Goal: Navigation & Orientation: Find specific page/section

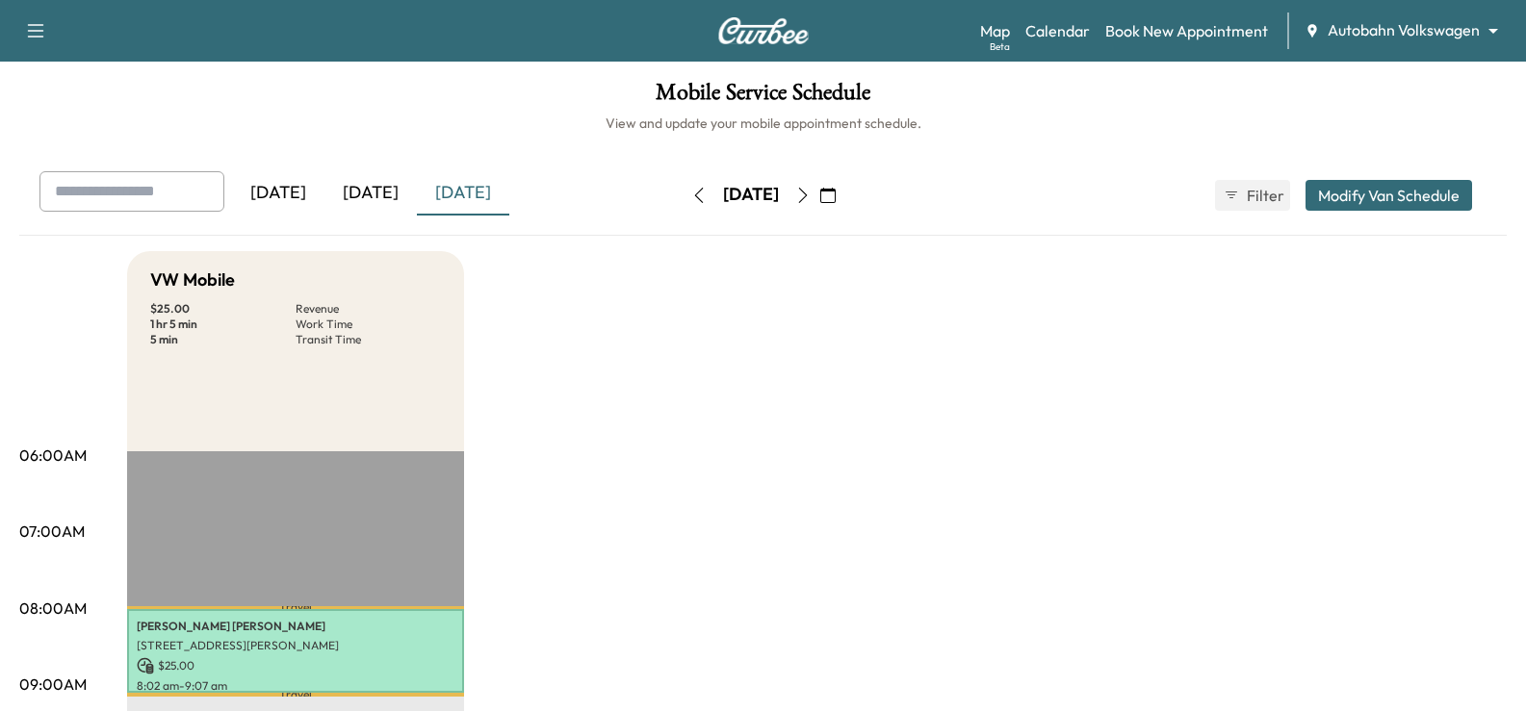
click at [1376, 25] on body "Support Log Out Map Beta Calendar Book New Appointment Autobahn Volkswagen ****…" at bounding box center [763, 355] width 1526 height 711
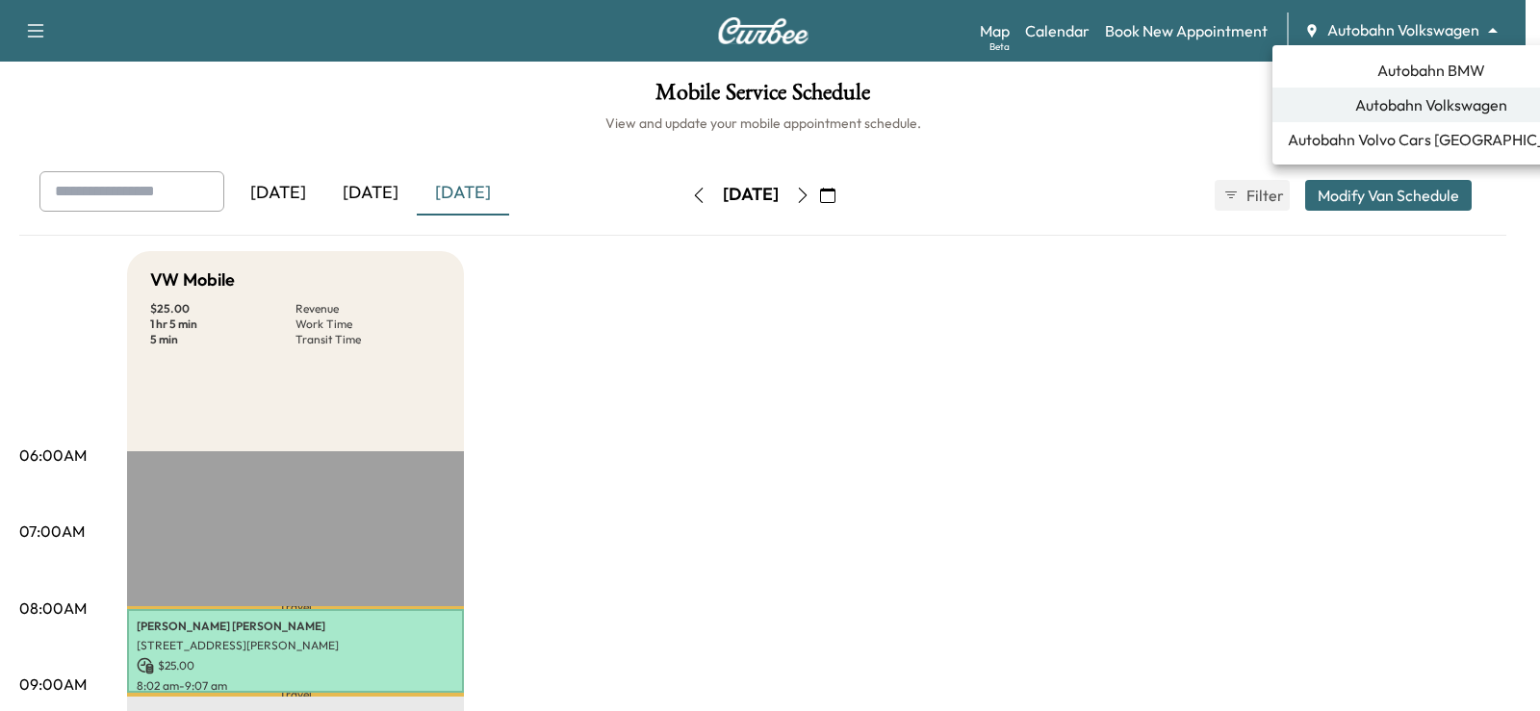
click at [1395, 78] on span "Autobahn BMW" at bounding box center [1431, 70] width 108 height 23
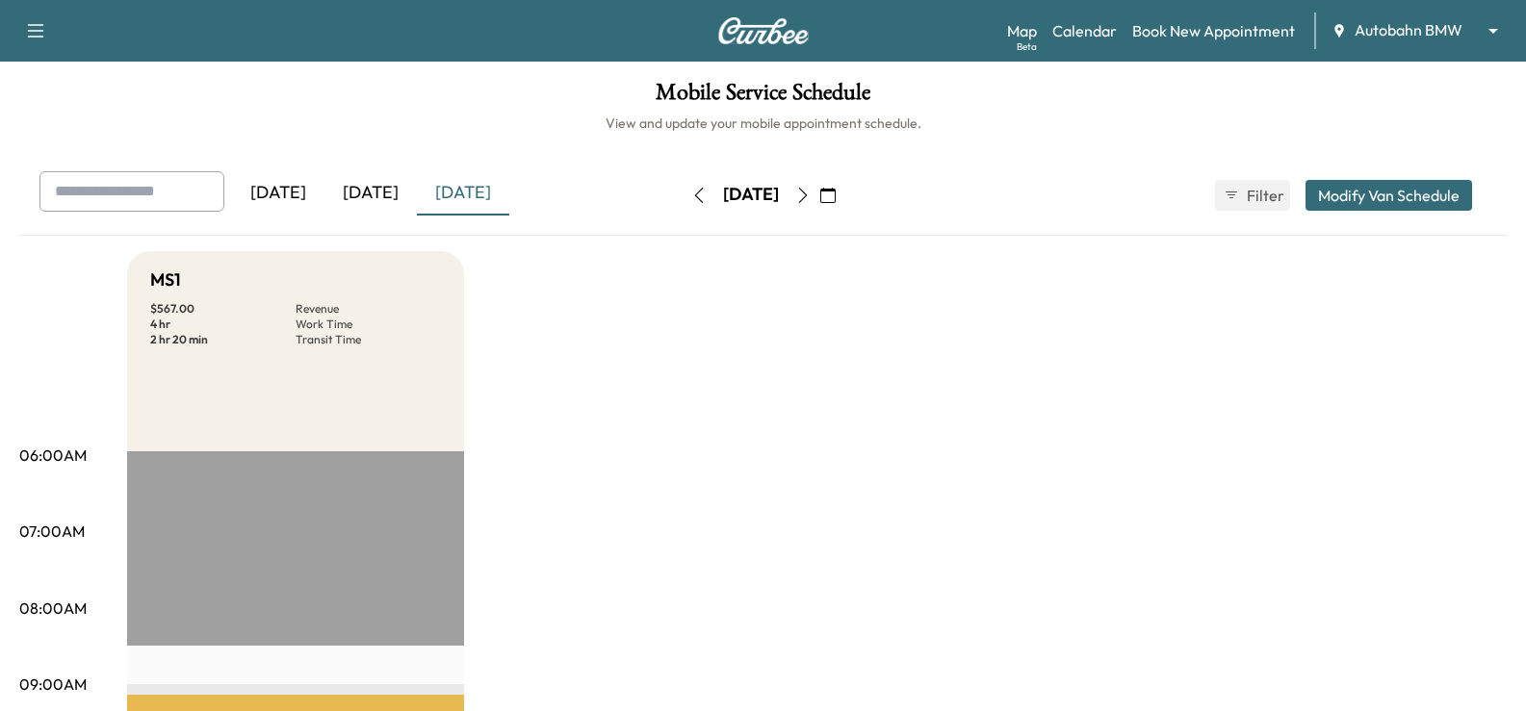
click at [371, 203] on div "[DATE]" at bounding box center [370, 193] width 92 height 44
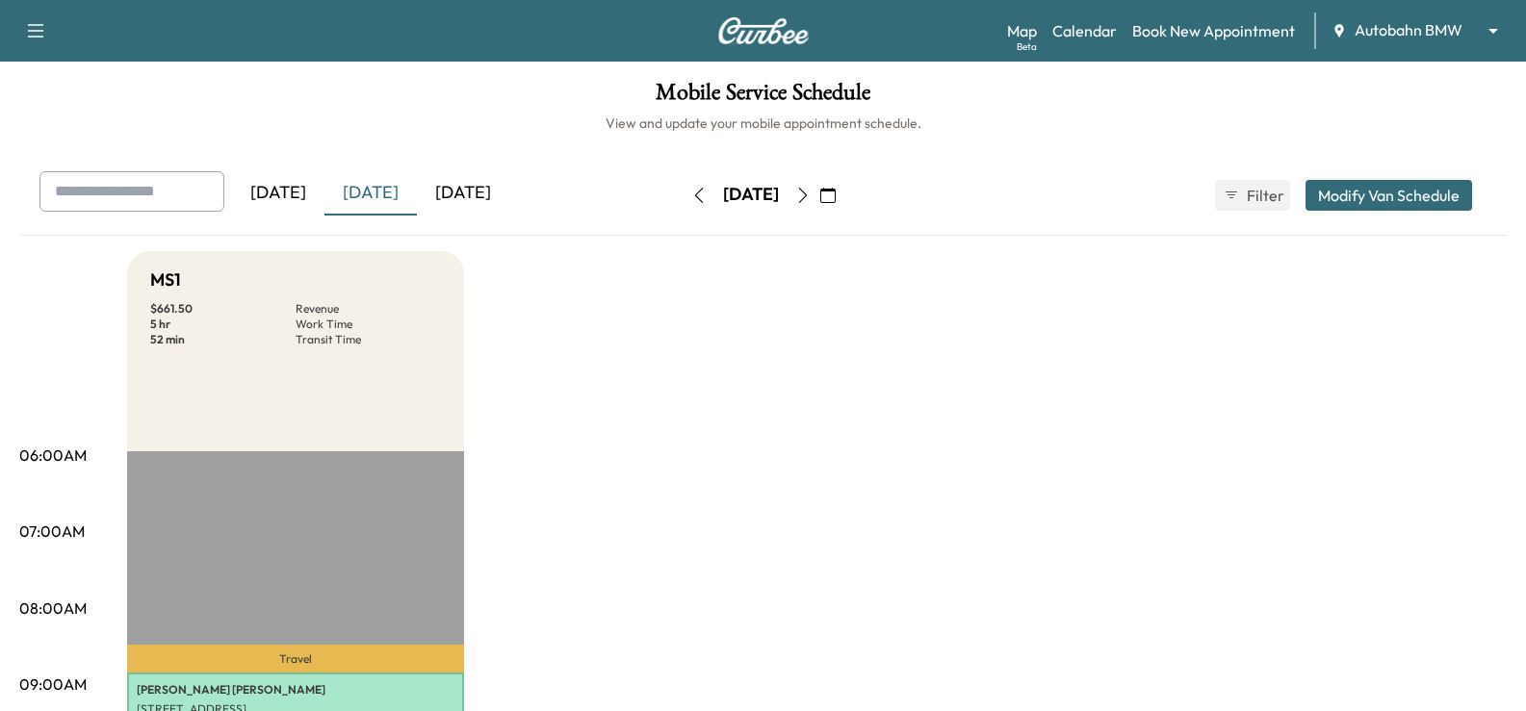
click at [810, 195] on icon "button" at bounding box center [802, 195] width 15 height 15
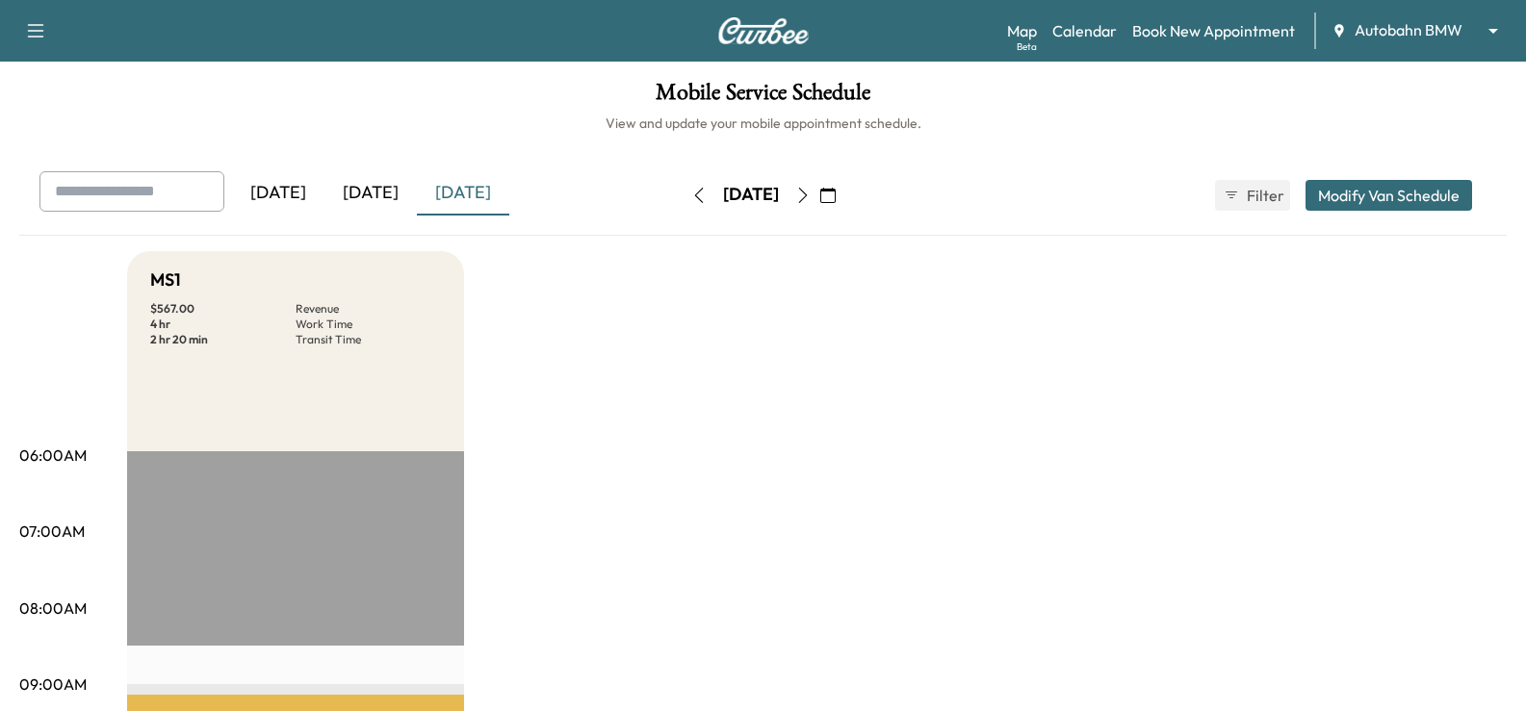
click at [810, 197] on icon "button" at bounding box center [802, 195] width 15 height 15
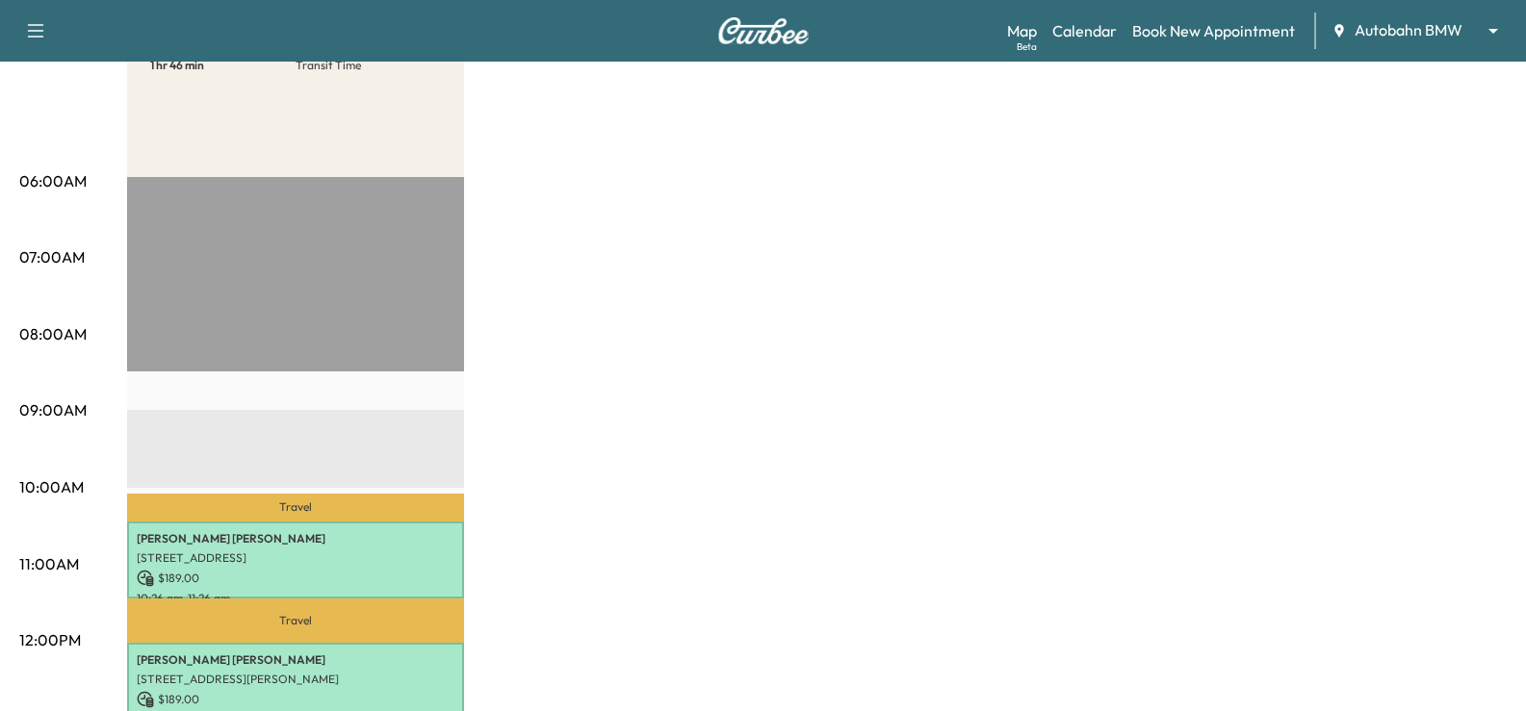
scroll to position [96, 0]
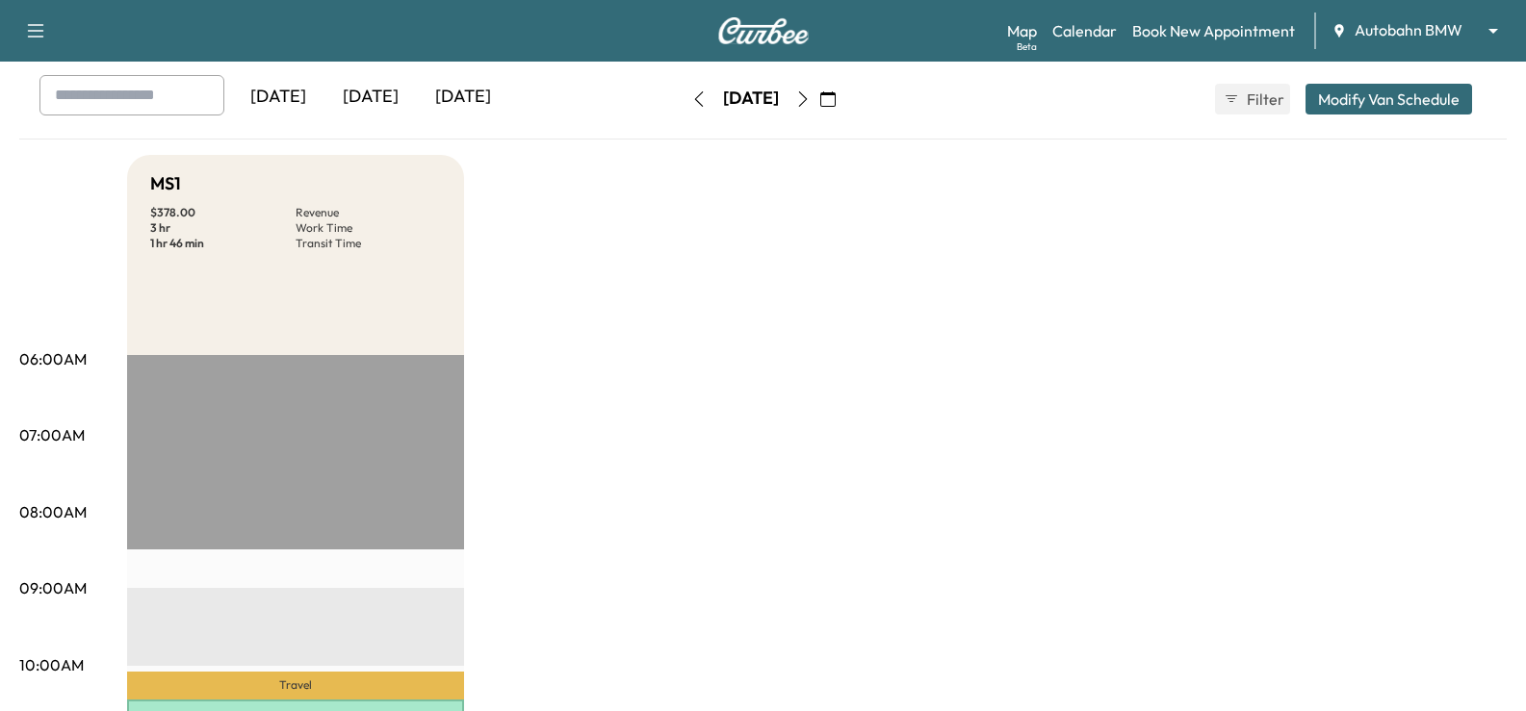
click at [819, 94] on button "button" at bounding box center [802, 99] width 33 height 31
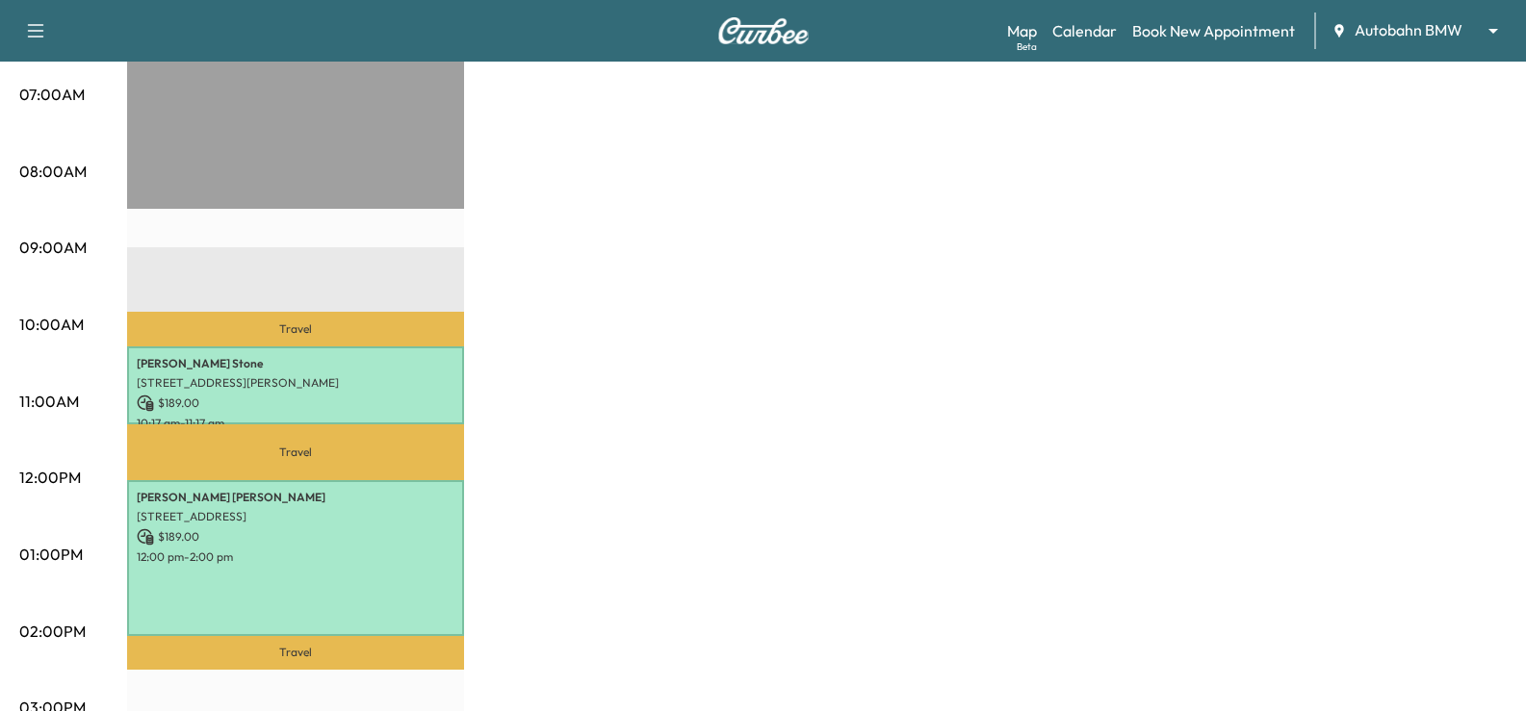
scroll to position [96, 0]
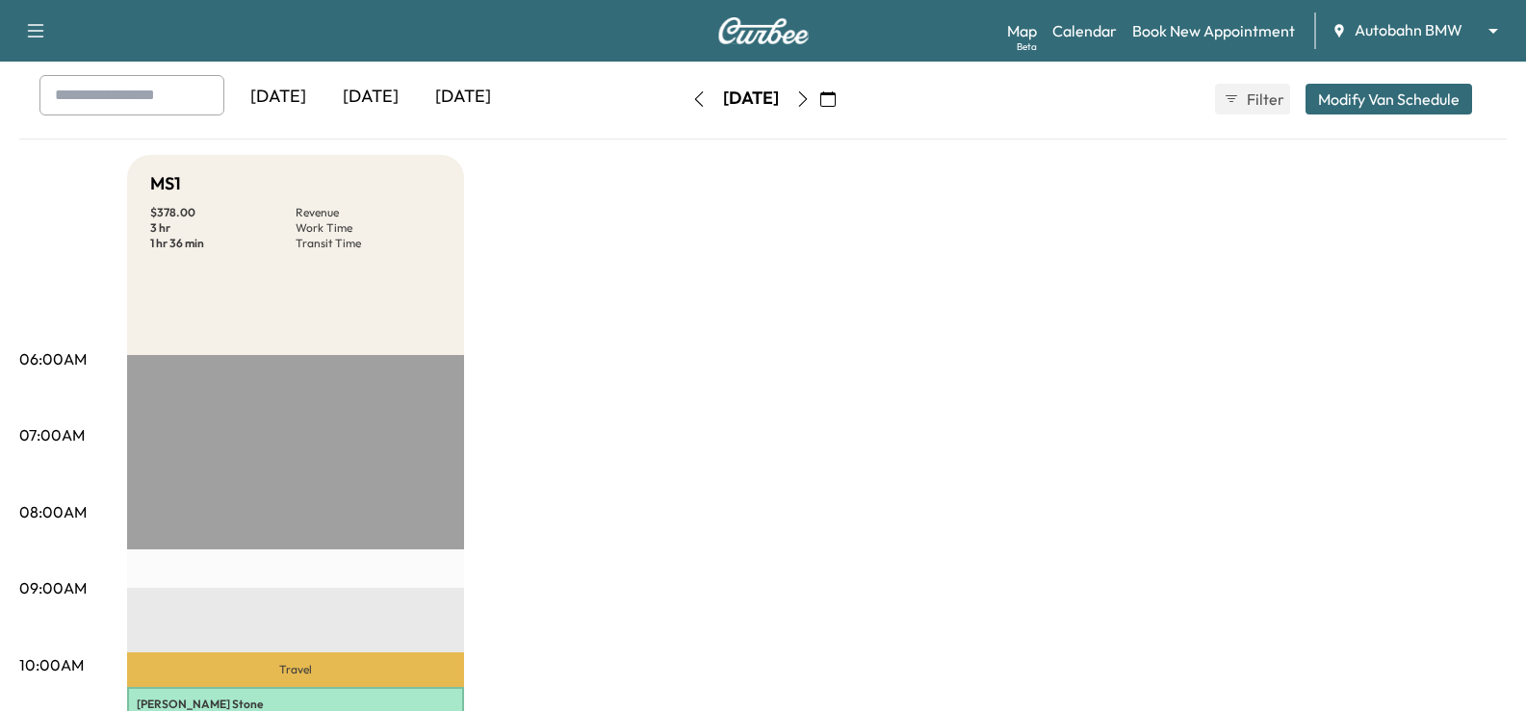
click at [810, 95] on icon "button" at bounding box center [802, 98] width 15 height 15
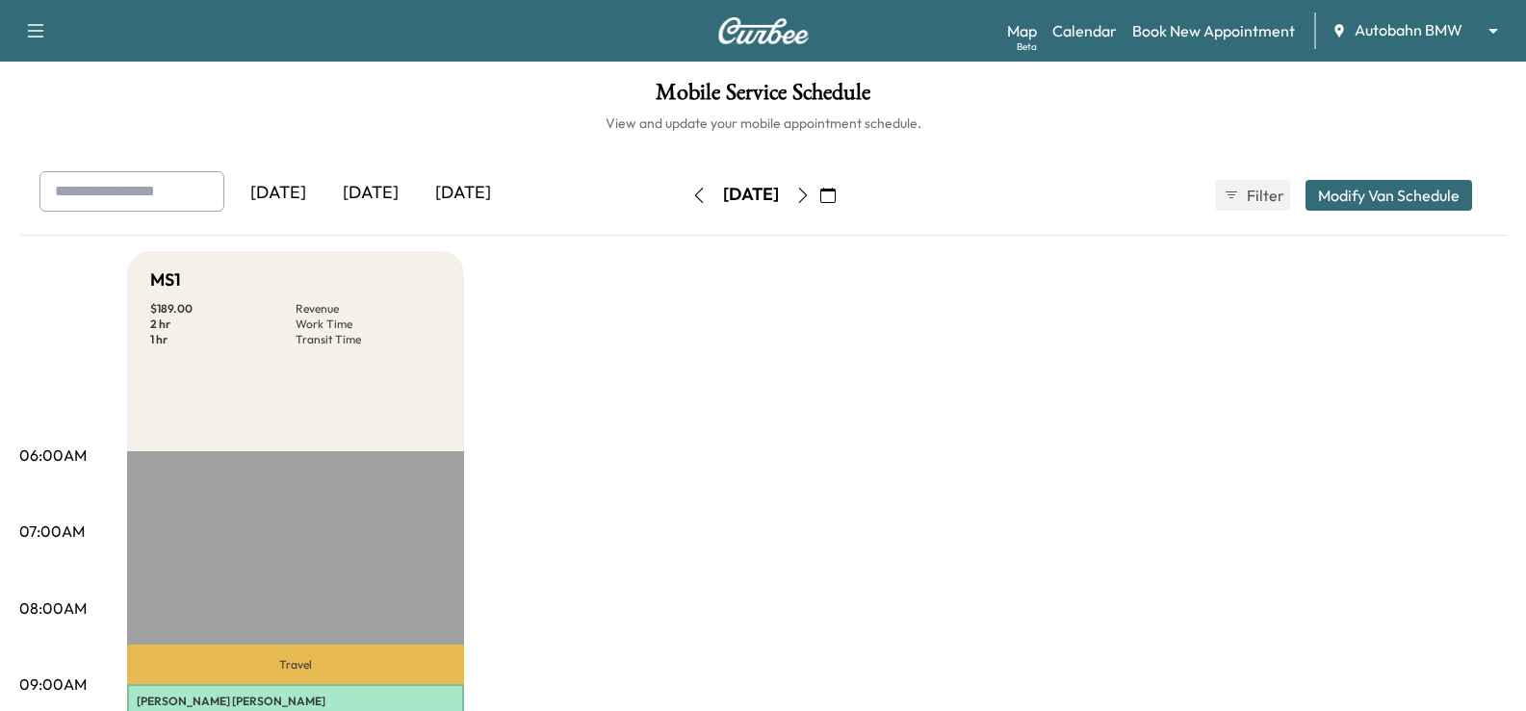
click at [691, 202] on icon "button" at bounding box center [698, 195] width 15 height 15
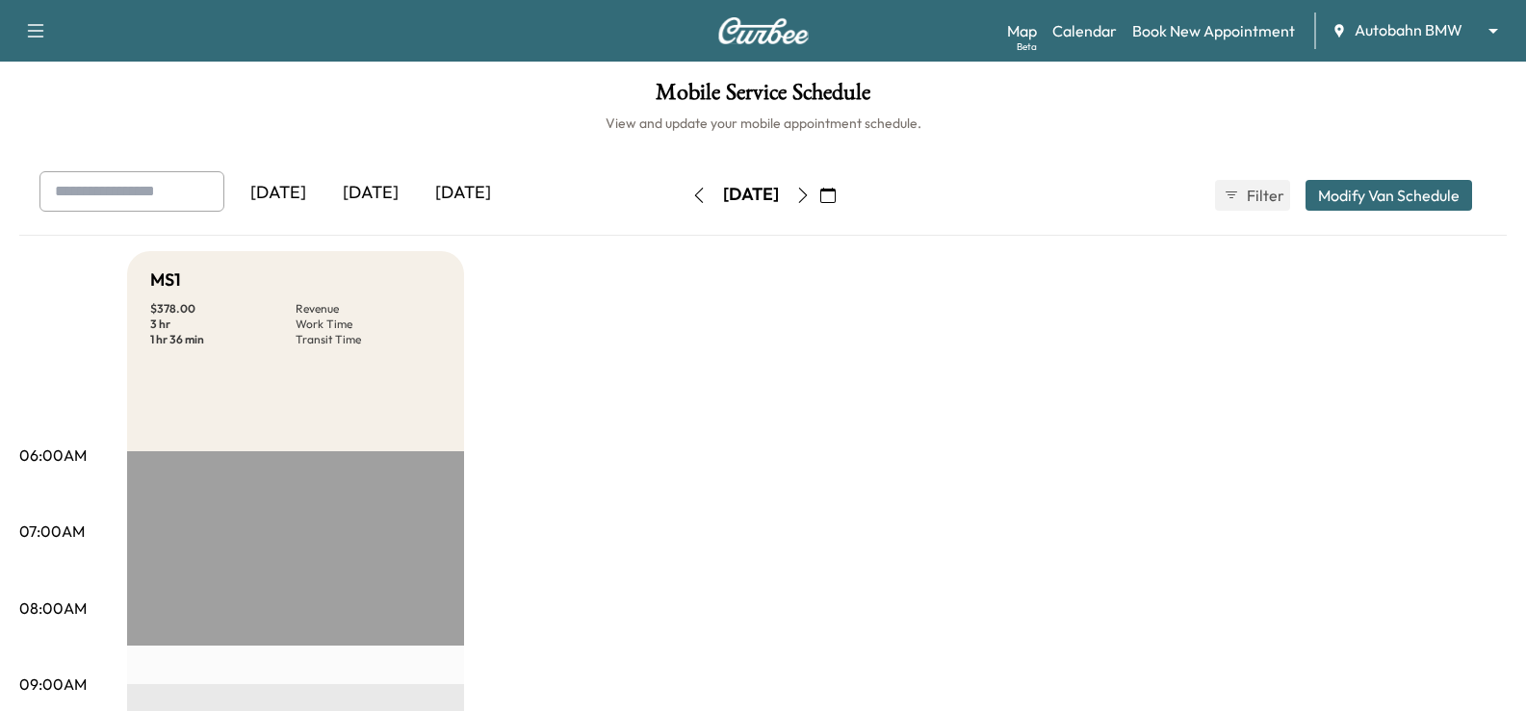
click at [810, 198] on icon "button" at bounding box center [802, 195] width 15 height 15
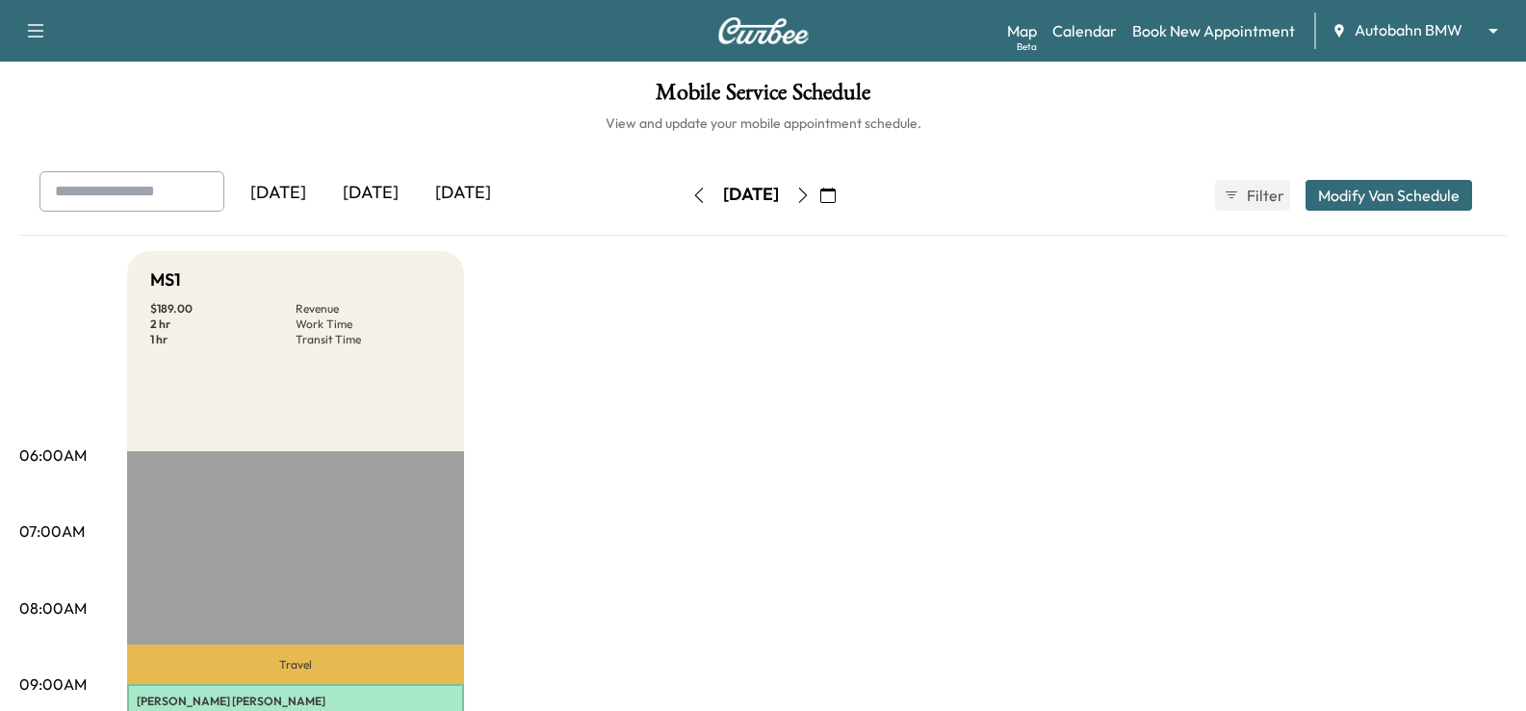
click at [835, 200] on icon "button" at bounding box center [827, 195] width 15 height 15
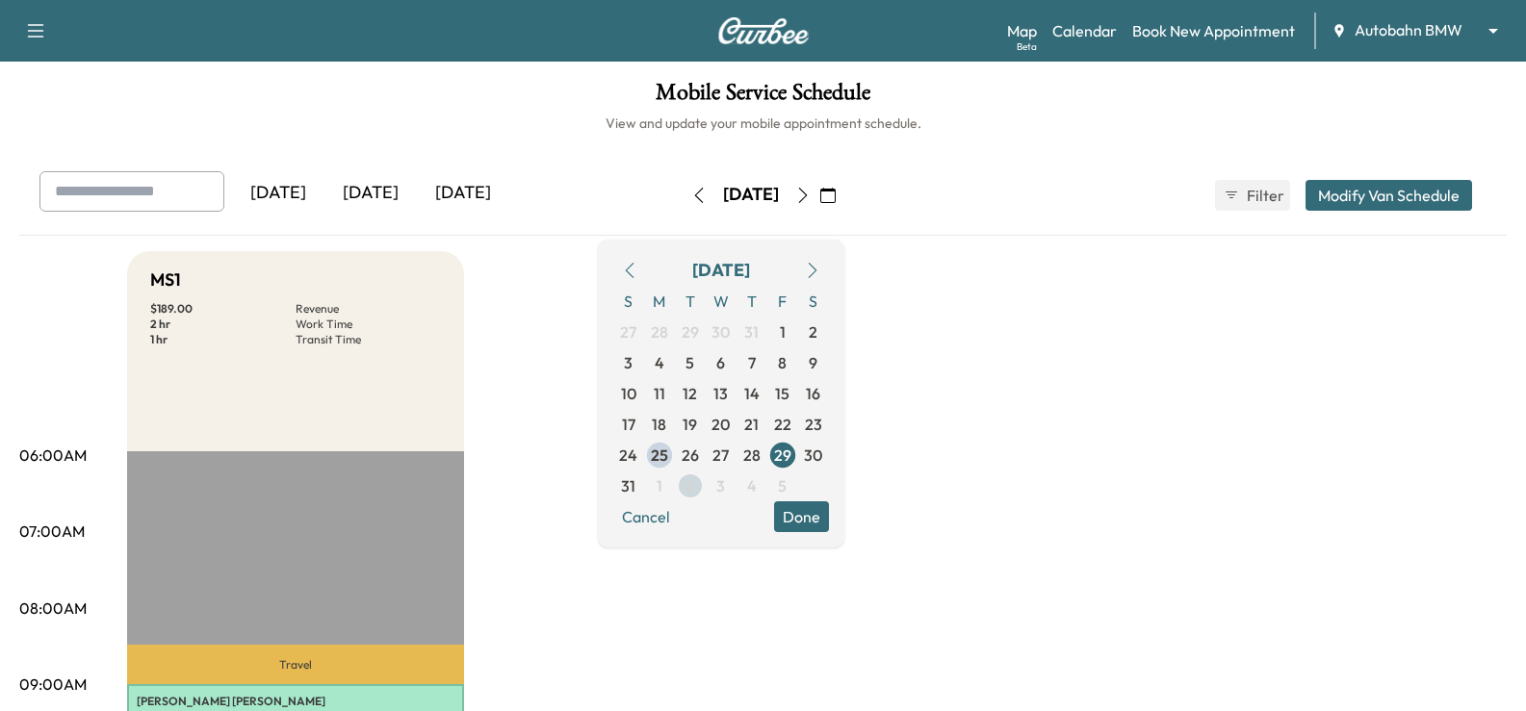
click at [694, 483] on span "2" at bounding box center [689, 486] width 9 height 23
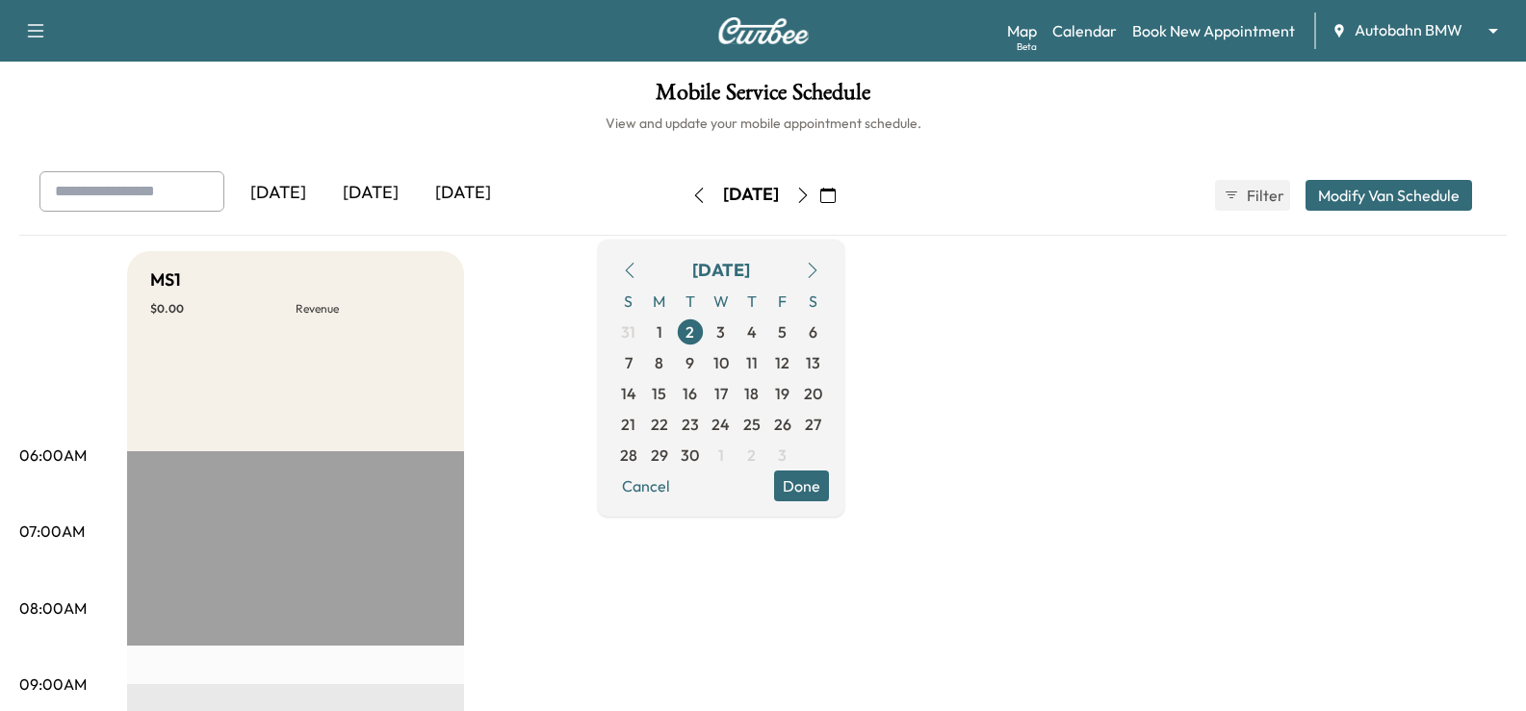
click at [829, 488] on button "Done" at bounding box center [801, 486] width 55 height 31
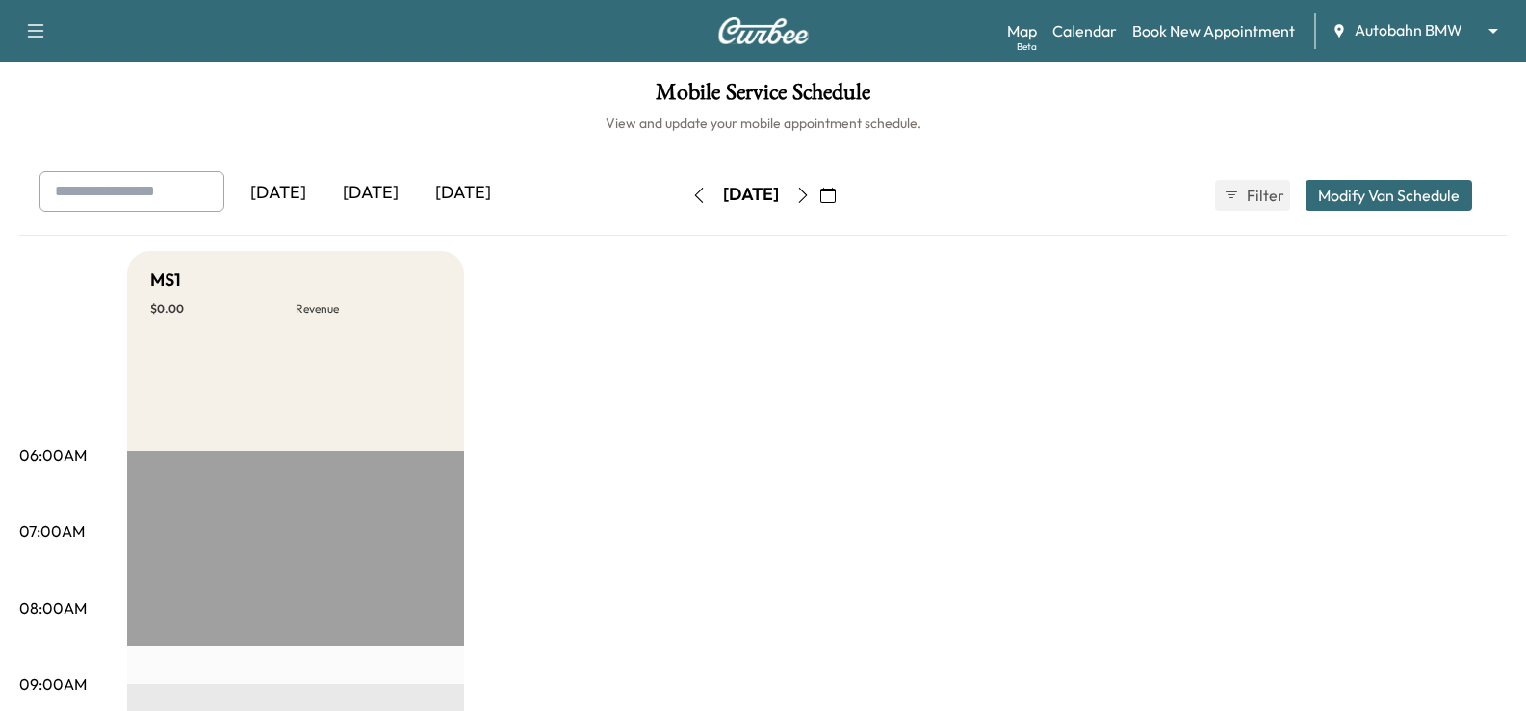
click at [810, 194] on icon "button" at bounding box center [802, 195] width 15 height 15
click at [819, 196] on button "button" at bounding box center [802, 195] width 33 height 31
click at [807, 198] on icon "button" at bounding box center [802, 195] width 9 height 15
click at [399, 192] on div "[DATE]" at bounding box center [370, 193] width 92 height 44
